Goal: Task Accomplishment & Management: Manage account settings

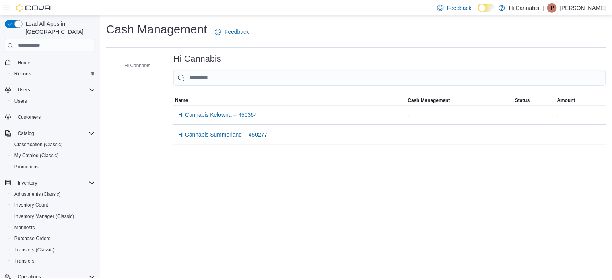
scroll to position [91, 0]
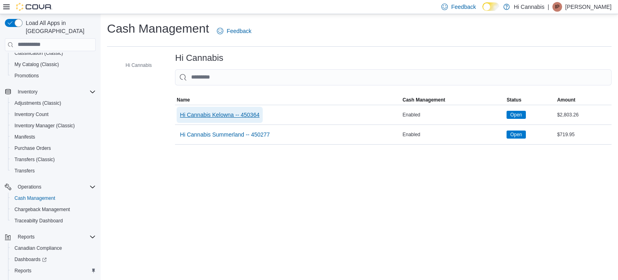
click at [235, 115] on span "Hi Cannabis Kelowna -- 450364" at bounding box center [220, 115] width 80 height 8
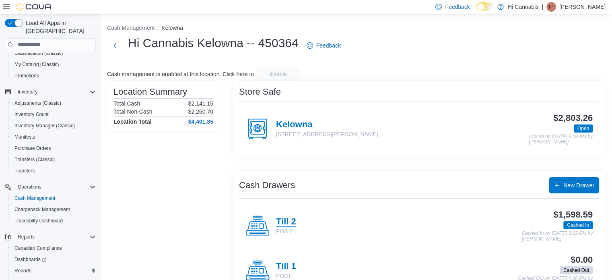
click at [295, 222] on h4 "Till 2" at bounding box center [286, 221] width 20 height 10
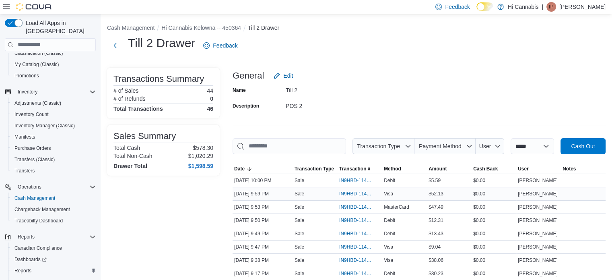
click at [351, 189] on div "IN9HBD-114969" at bounding box center [360, 193] width 45 height 13
click at [353, 194] on span "IN9HBD-114969" at bounding box center [355, 193] width 33 height 6
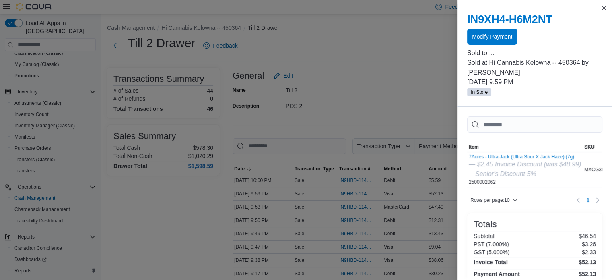
click at [500, 33] on span "Modify Payment" at bounding box center [492, 37] width 40 height 16
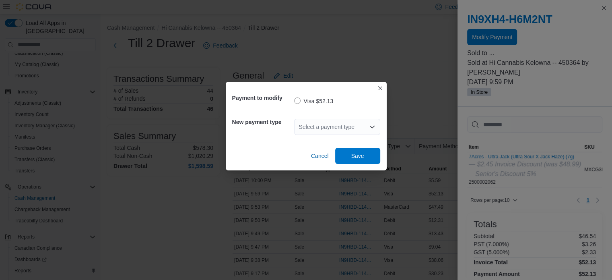
click at [335, 127] on div "Select a payment type" at bounding box center [337, 127] width 86 height 16
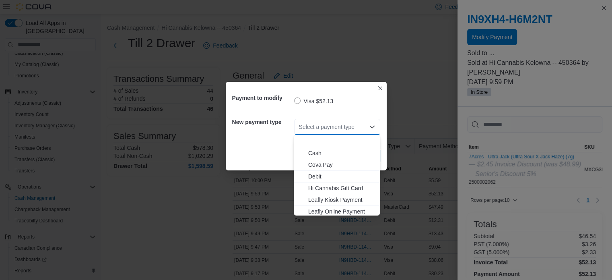
scroll to position [71, 0]
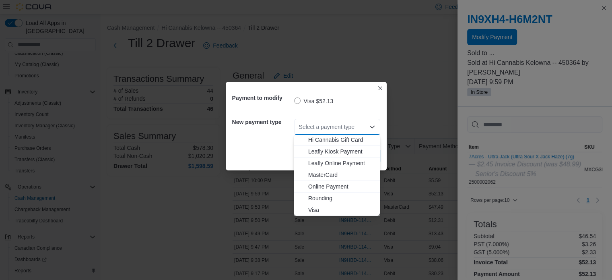
drag, startPoint x: 326, startPoint y: 175, endPoint x: 335, endPoint y: 167, distance: 11.7
click at [326, 174] on span "MasterCard" at bounding box center [341, 175] width 67 height 8
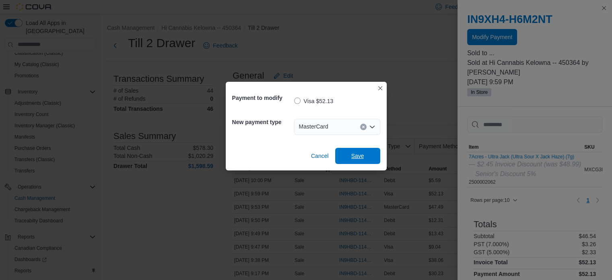
drag, startPoint x: 359, startPoint y: 155, endPoint x: 392, endPoint y: 151, distance: 33.6
click at [359, 155] on span "Save" at bounding box center [357, 156] width 13 height 8
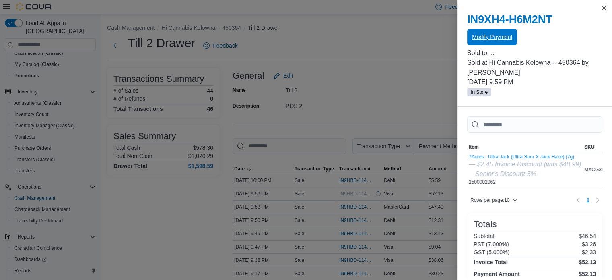
scroll to position [0, 0]
click at [604, 8] on button "Close this dialog" at bounding box center [604, 8] width 10 height 10
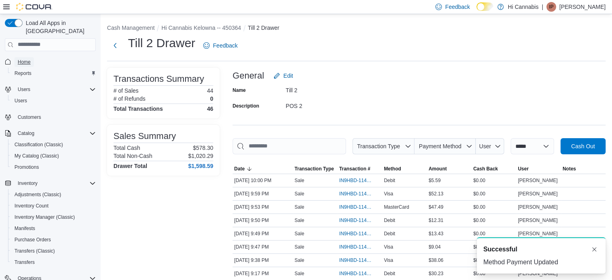
click at [24, 59] on span "Home" at bounding box center [24, 62] width 13 height 6
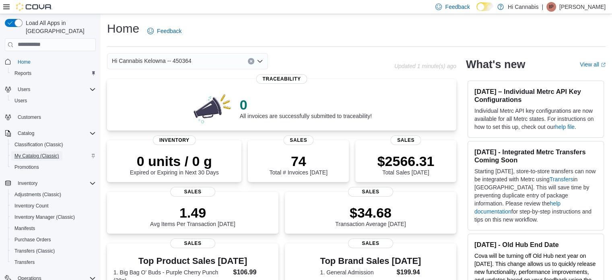
click at [35, 153] on span "My Catalog (Classic)" at bounding box center [36, 156] width 45 height 6
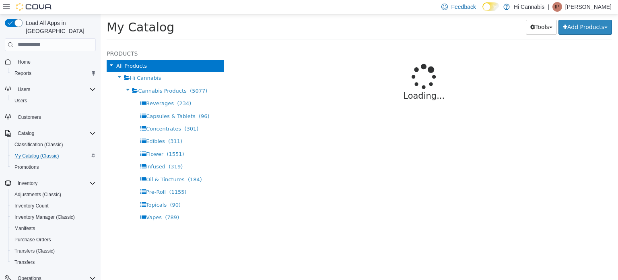
select select "**********"
